Goal: Check status: Check status

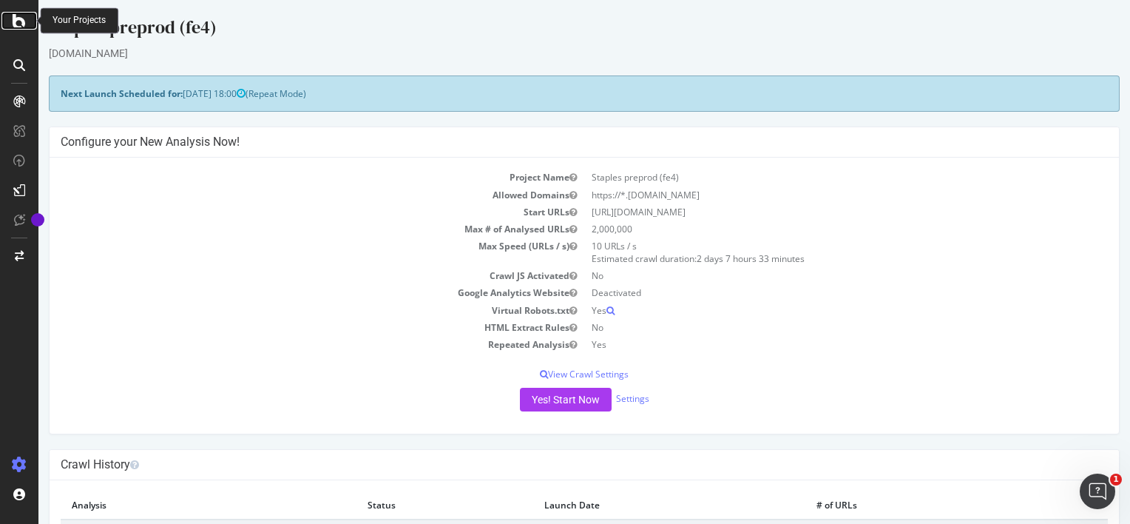
click at [16, 25] on icon at bounding box center [19, 21] width 13 height 18
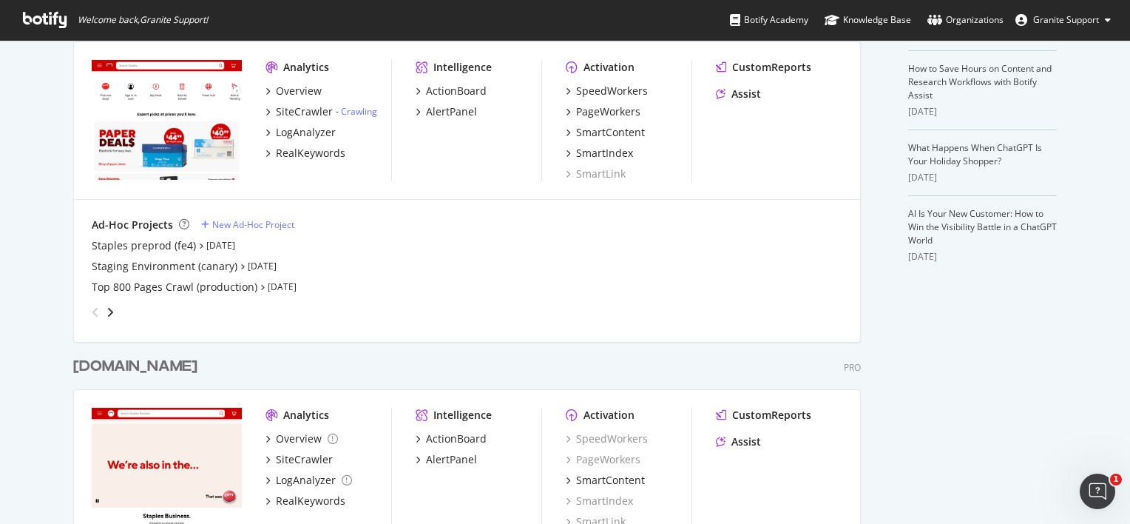
scroll to position [495, 0]
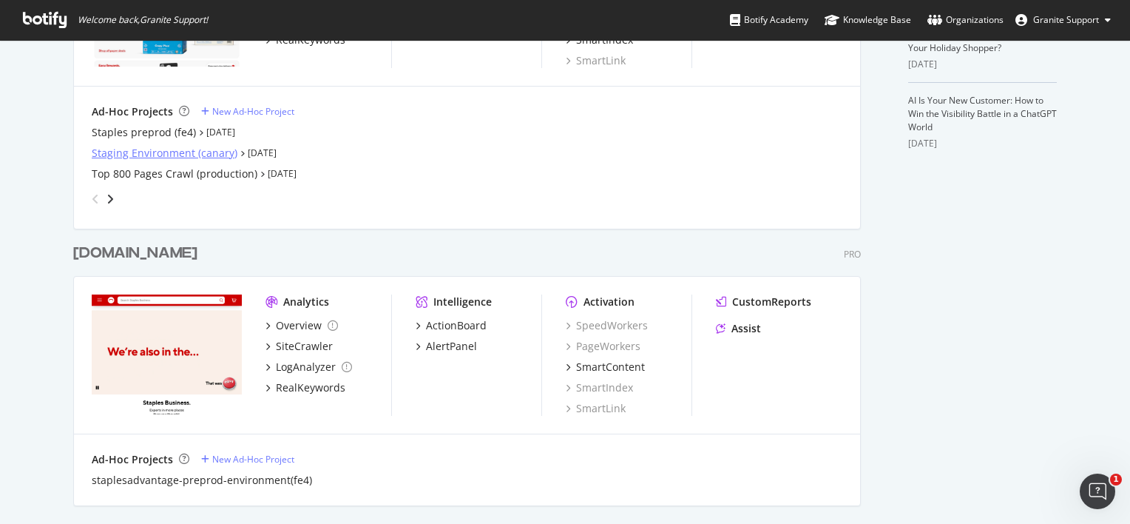
click at [197, 155] on div "Staging Environment (canary)" at bounding box center [165, 153] width 146 height 15
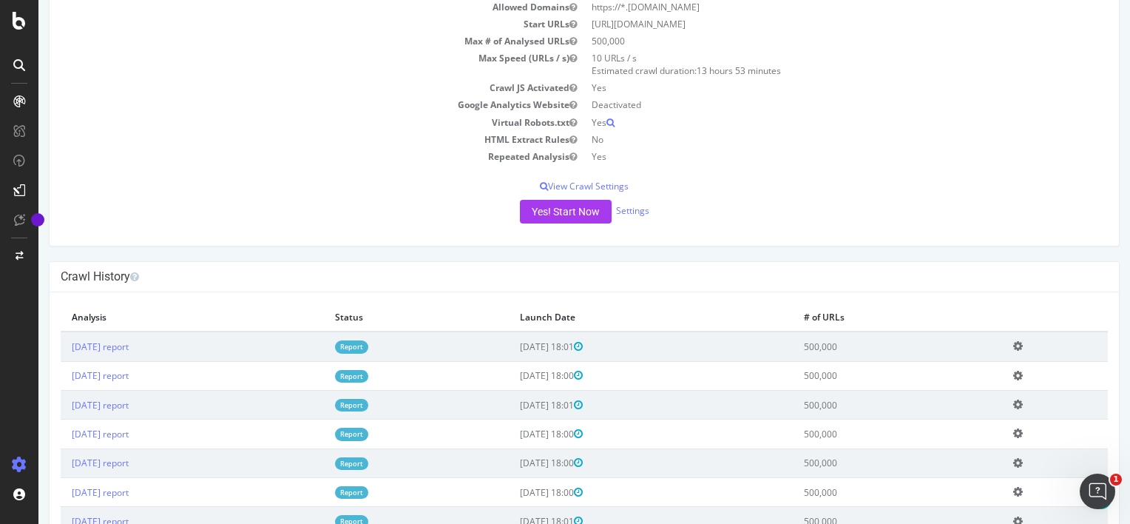
scroll to position [237, 0]
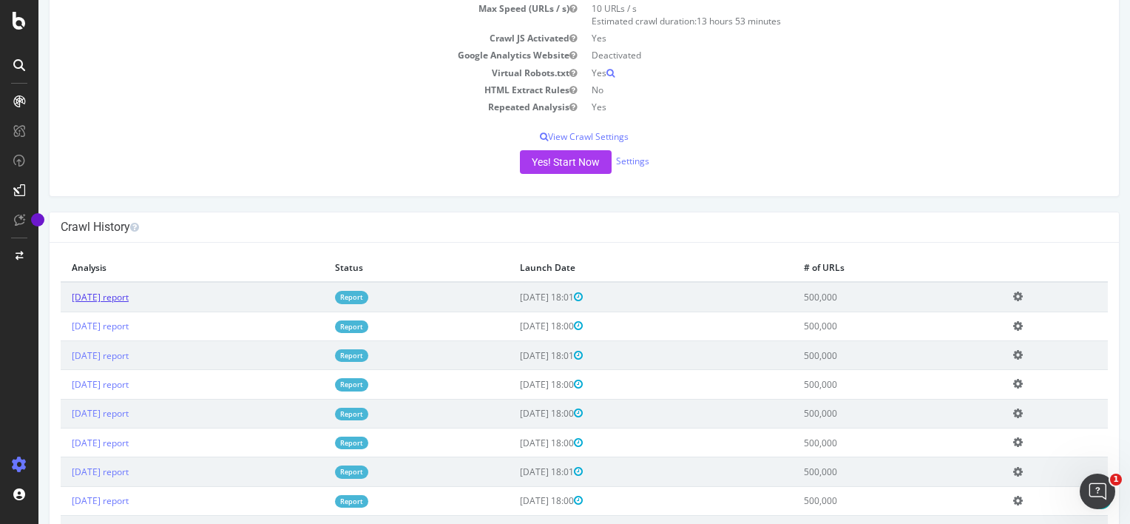
click at [129, 299] on link "[DATE] report" at bounding box center [100, 297] width 57 height 13
